Goal: Task Accomplishment & Management: Complete application form

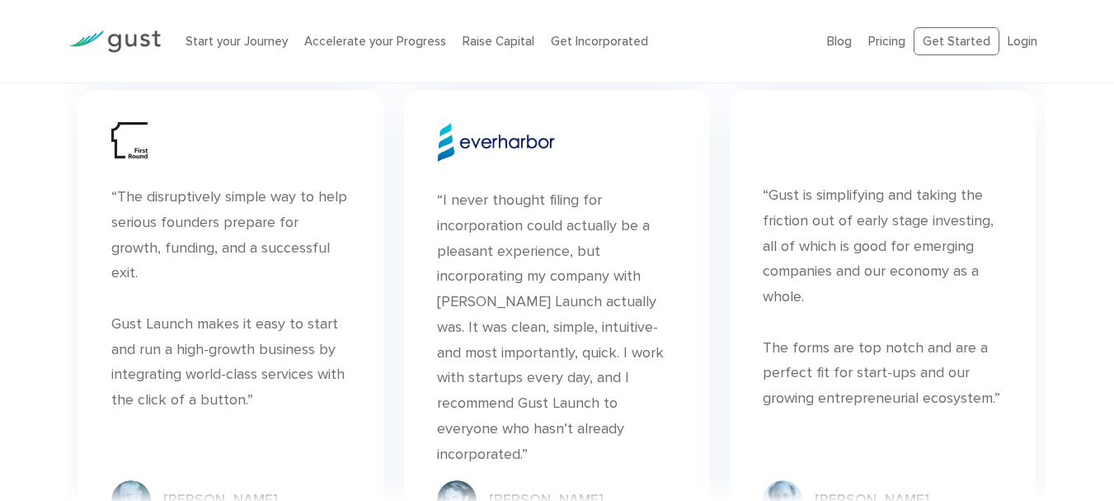
scroll to position [5857, 0]
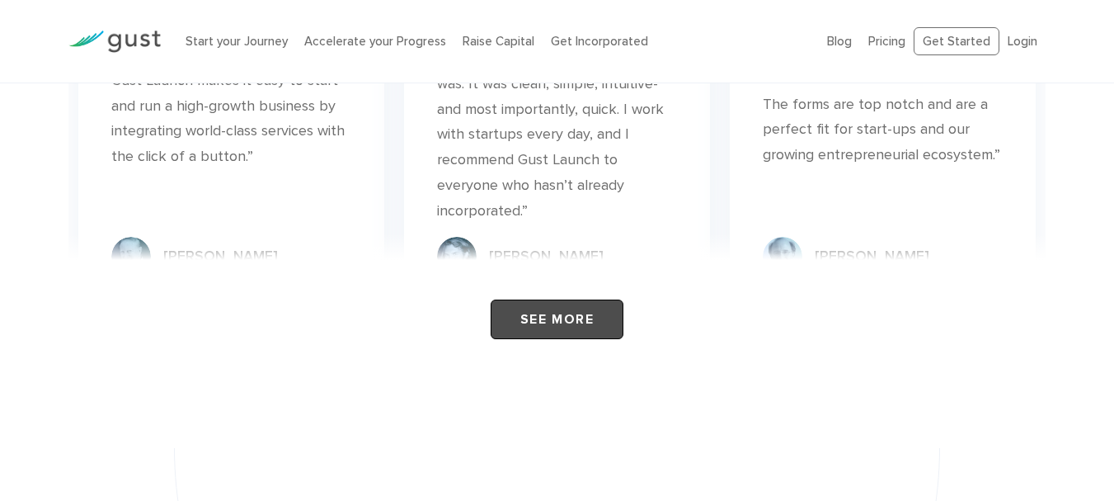
click at [581, 320] on link "See More" at bounding box center [557, 319] width 133 height 40
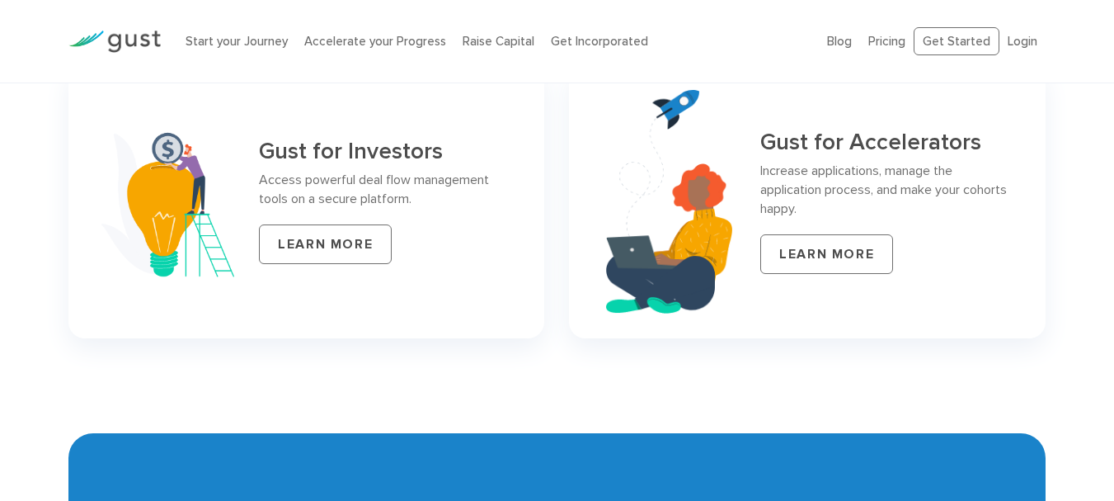
scroll to position [7094, 0]
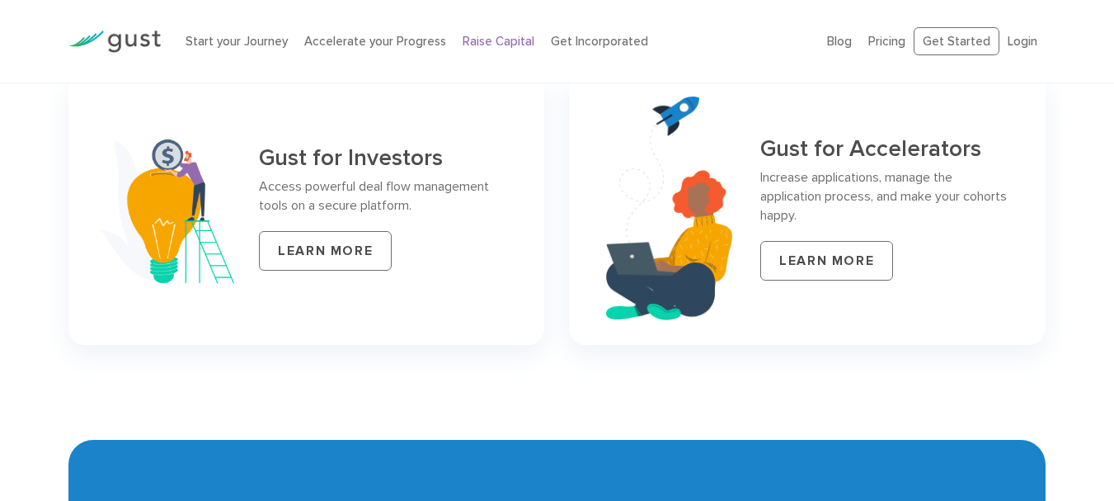
click at [514, 42] on link "Raise Capital" at bounding box center [499, 41] width 72 height 15
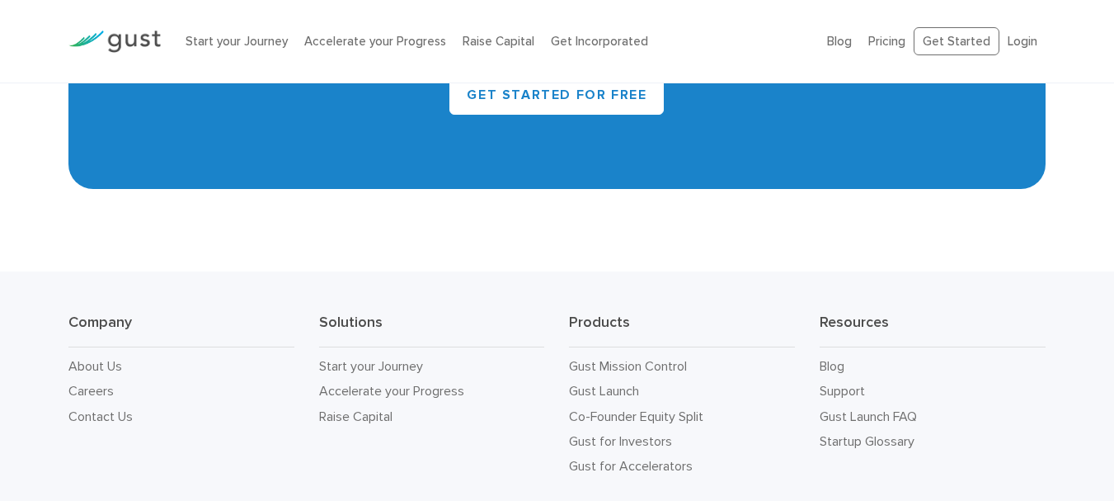
scroll to position [7666, 0]
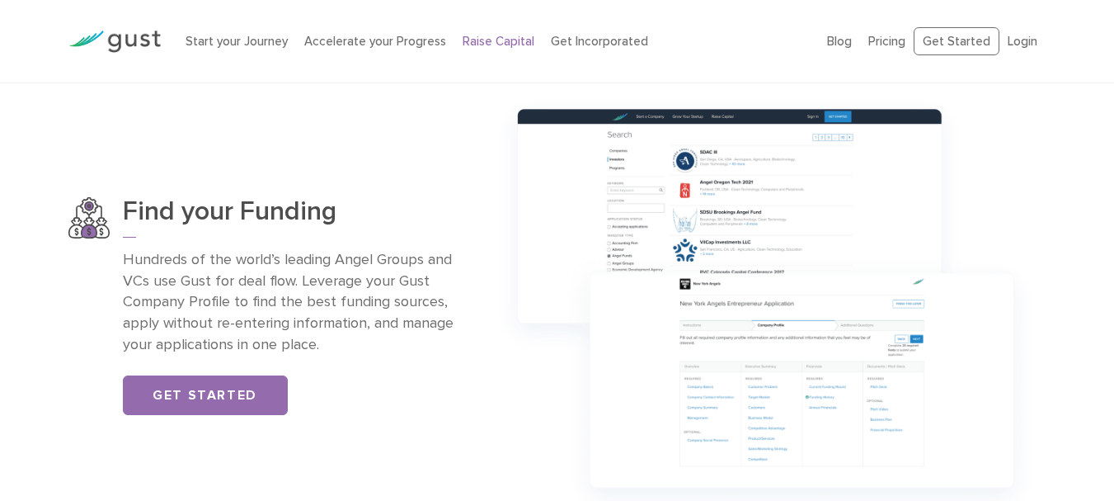
scroll to position [1155, 0]
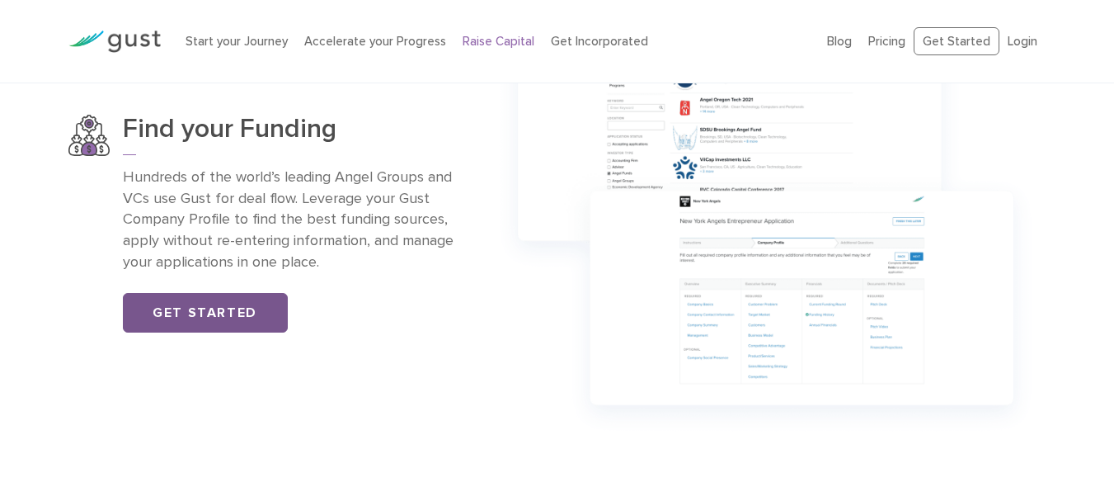
click at [238, 319] on link "Get Started" at bounding box center [205, 313] width 165 height 40
